Goal: Task Accomplishment & Management: Use online tool/utility

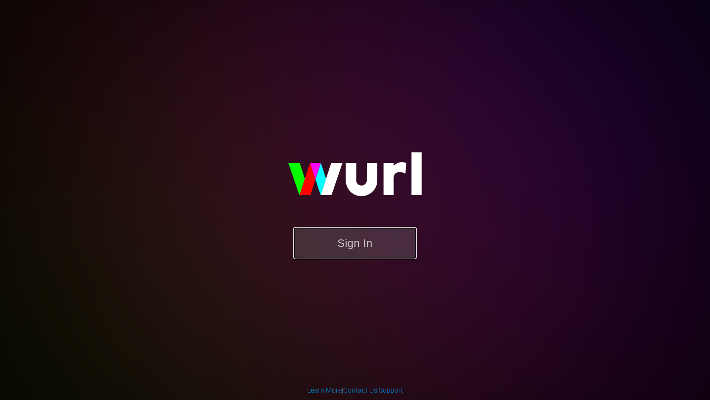
click at [367, 242] on button "Sign In" at bounding box center [354, 243] width 123 height 32
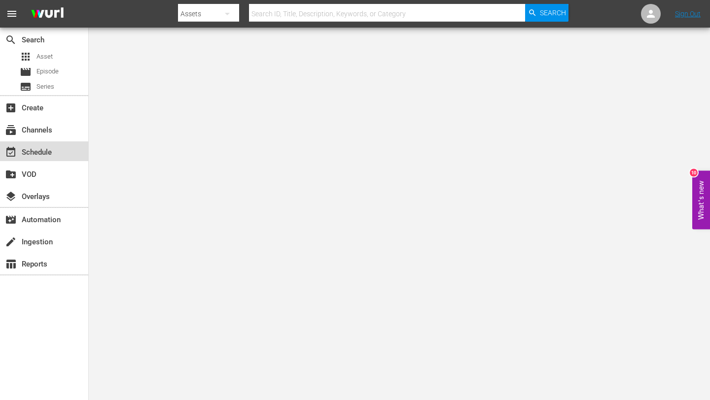
click at [31, 148] on div "event_available Schedule" at bounding box center [27, 150] width 55 height 9
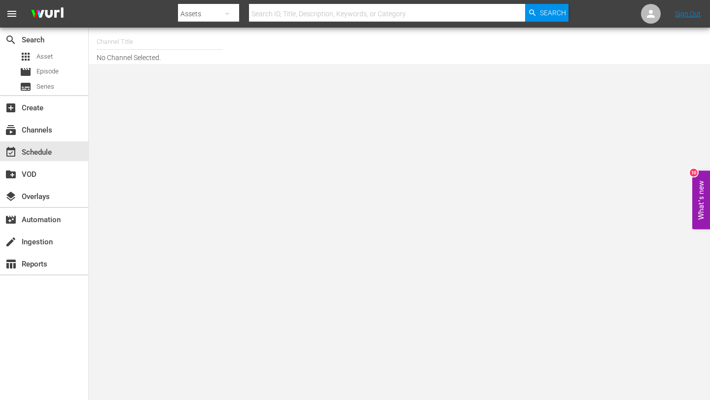
click at [178, 44] on input "text" at bounding box center [160, 42] width 126 height 24
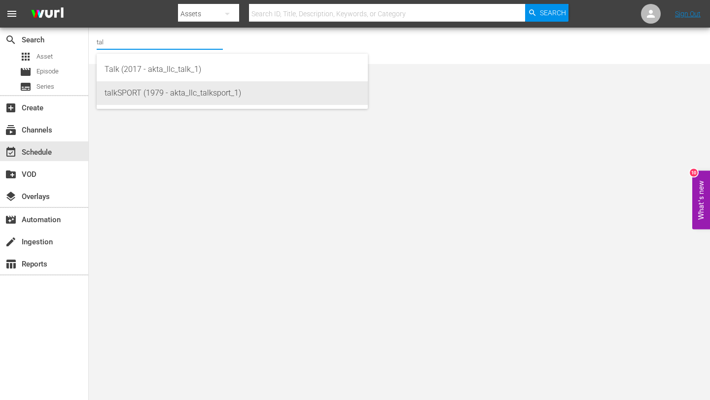
click at [151, 88] on div "talkSPORT (1979 - akta_llc_talksport_1)" at bounding box center [232, 93] width 255 height 24
type input "talkSPORT (1979 - akta_llc_talksport_1)"
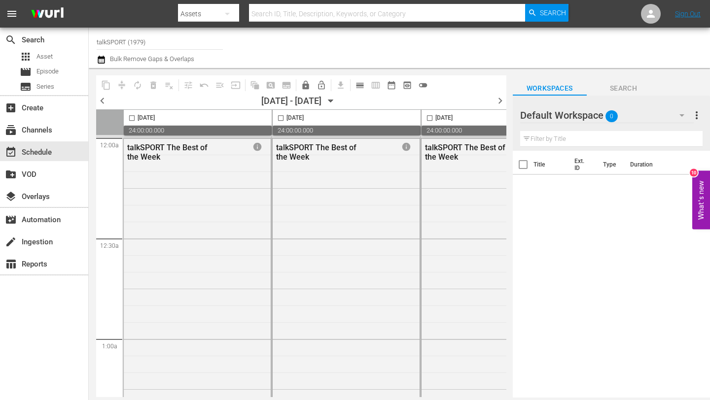
click at [104, 99] on span "chevron_left" at bounding box center [102, 101] width 12 height 12
click at [500, 97] on span "chevron_right" at bounding box center [500, 101] width 12 height 12
click at [336, 105] on icon "button" at bounding box center [331, 101] width 11 height 11
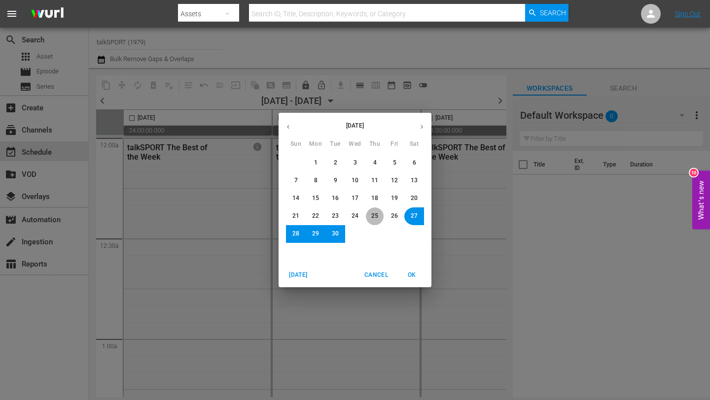
click at [374, 217] on span "25" at bounding box center [374, 216] width 7 height 8
click at [410, 270] on button "OK" at bounding box center [412, 275] width 32 height 16
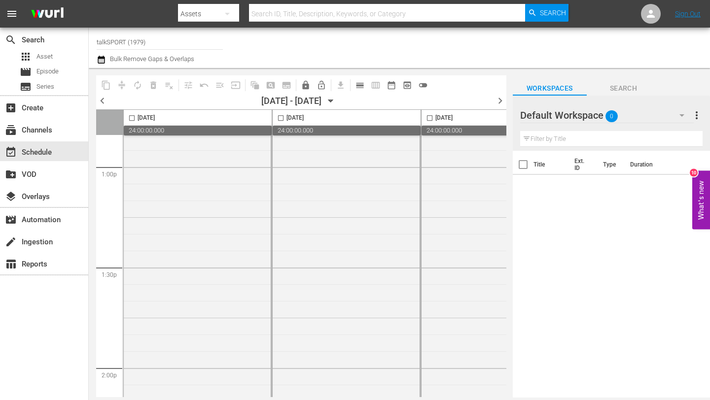
scroll to position [2910, 0]
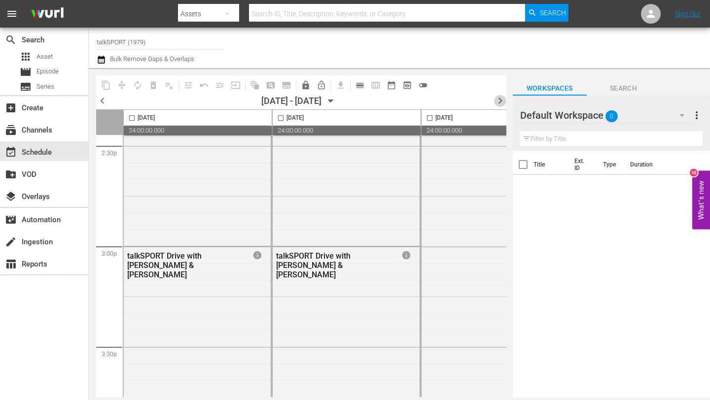
click at [499, 102] on span "chevron_right" at bounding box center [500, 101] width 12 height 12
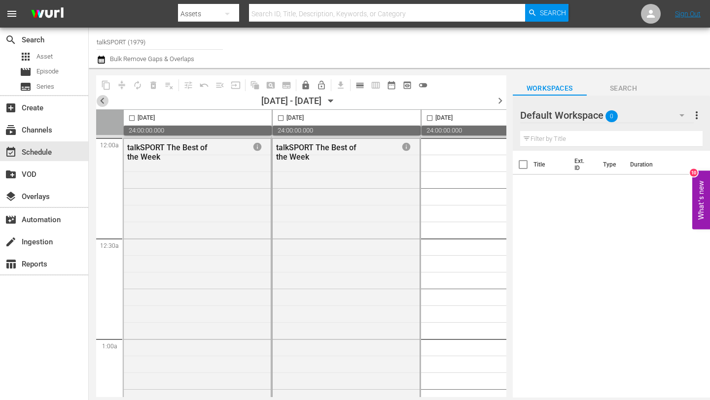
click at [103, 102] on span "chevron_left" at bounding box center [102, 101] width 12 height 12
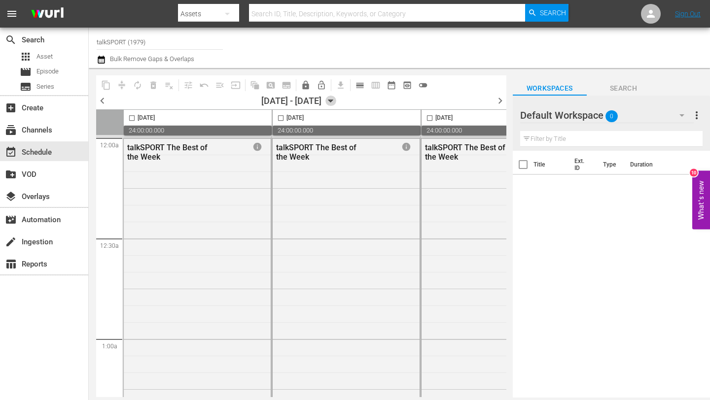
click at [336, 102] on icon "button" at bounding box center [331, 101] width 11 height 11
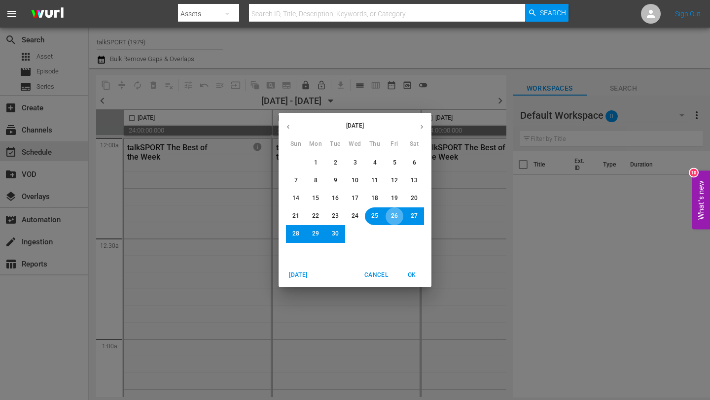
click at [397, 222] on button "26" at bounding box center [395, 217] width 18 height 18
click at [409, 276] on span "OK" at bounding box center [412, 275] width 24 height 10
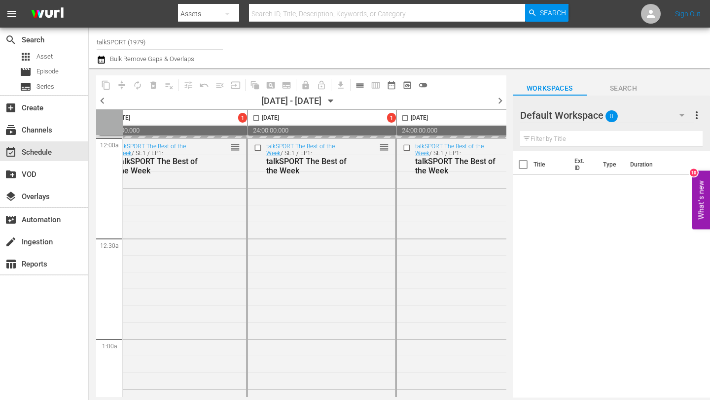
scroll to position [0, 32]
